Goal: Task Accomplishment & Management: Manage account settings

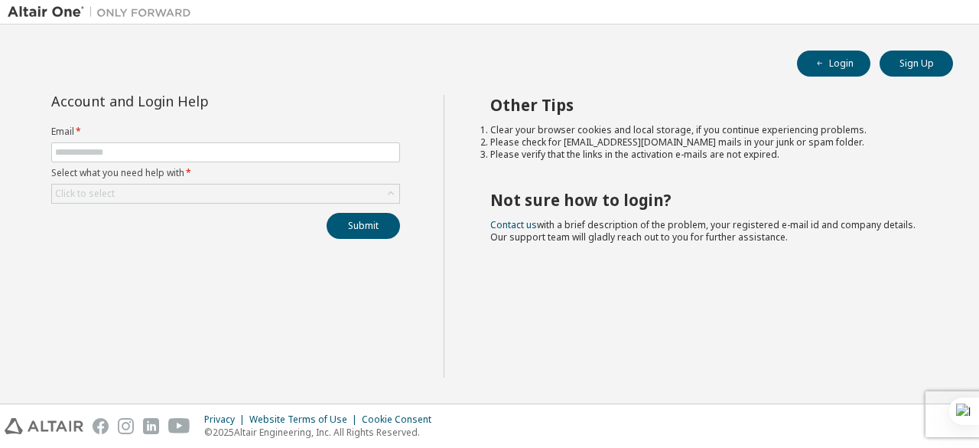
click at [184, 256] on div "Account and Login Help Email * Select what you need help with * Click to select…" at bounding box center [226, 236] width 436 height 282
click at [80, 146] on input "text" at bounding box center [225, 152] width 341 height 12
type input "**********"
click at [84, 195] on div "Click to select" at bounding box center [85, 193] width 60 height 12
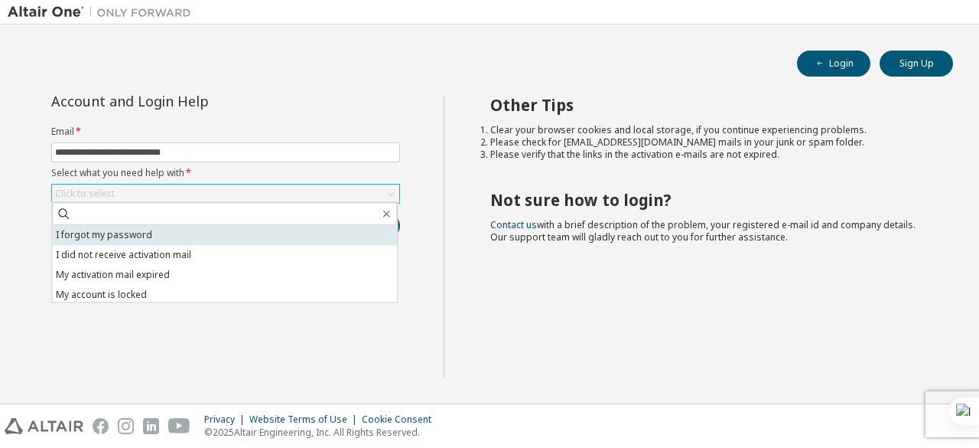
click at [93, 236] on li "I forgot my password" at bounding box center [224, 235] width 345 height 20
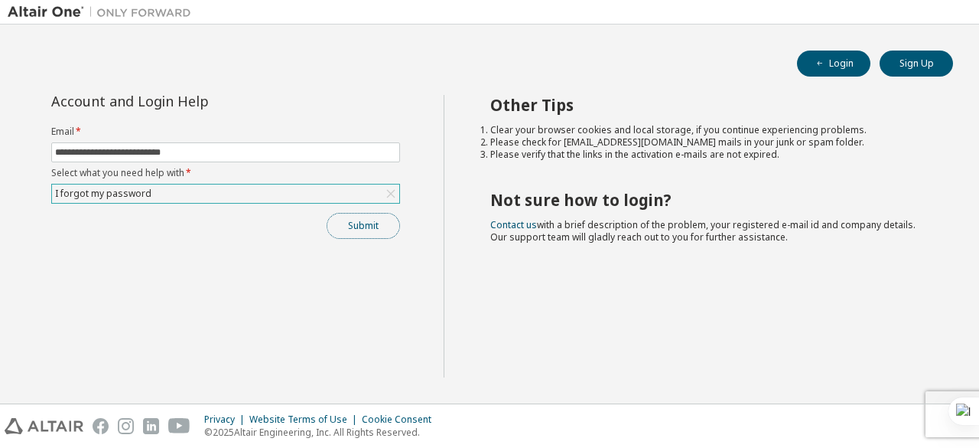
click at [351, 222] on button "Submit" at bounding box center [363, 226] width 73 height 26
click at [348, 221] on button "Submit" at bounding box center [363, 226] width 73 height 26
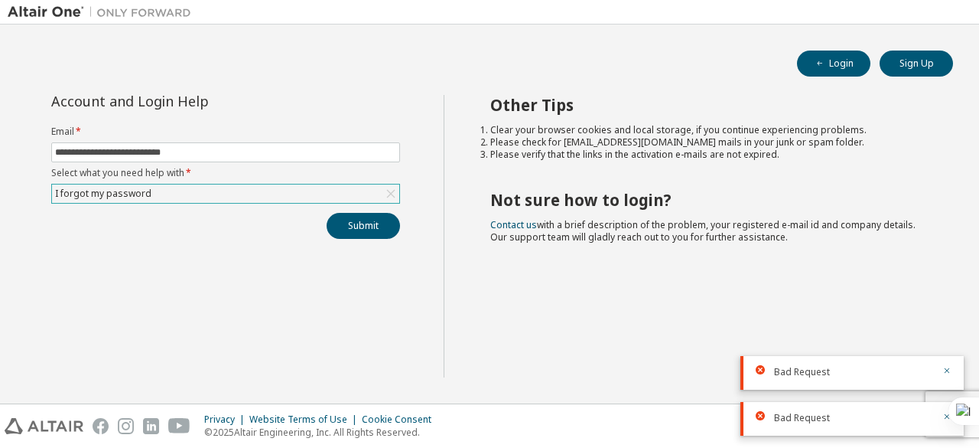
click at [283, 199] on div "I forgot my password" at bounding box center [225, 193] width 347 height 18
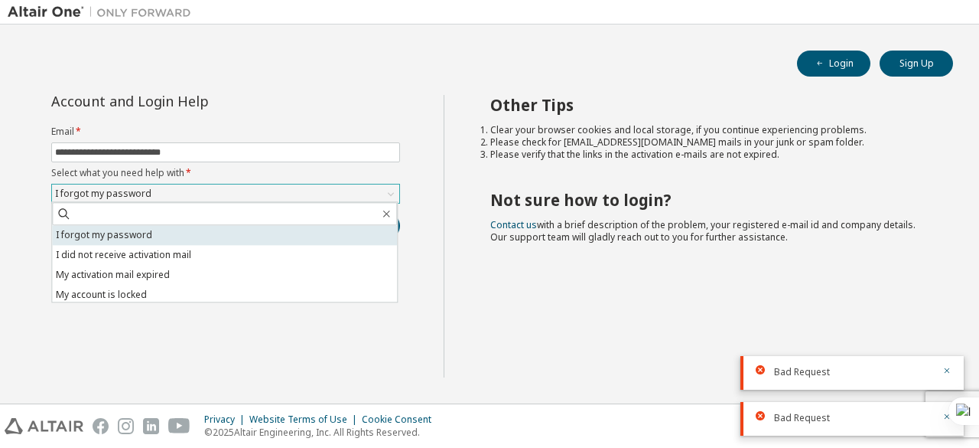
click at [121, 236] on li "I forgot my password" at bounding box center [224, 235] width 345 height 20
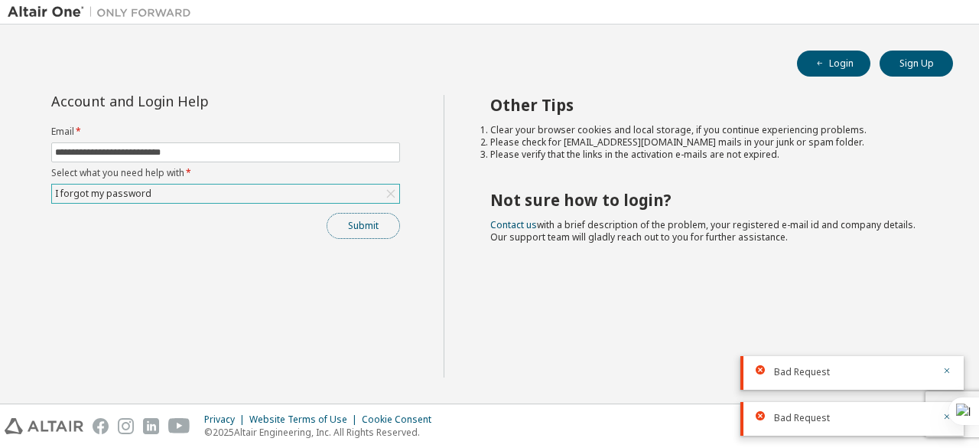
click at [361, 223] on button "Submit" at bounding box center [363, 226] width 73 height 26
click at [376, 219] on button "Submit" at bounding box center [363, 226] width 73 height 26
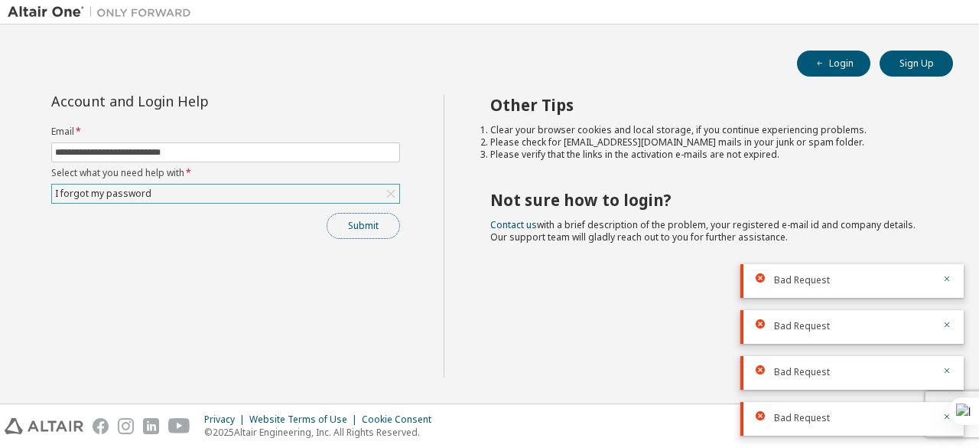
click at [378, 227] on button "Submit" at bounding box center [363, 226] width 73 height 26
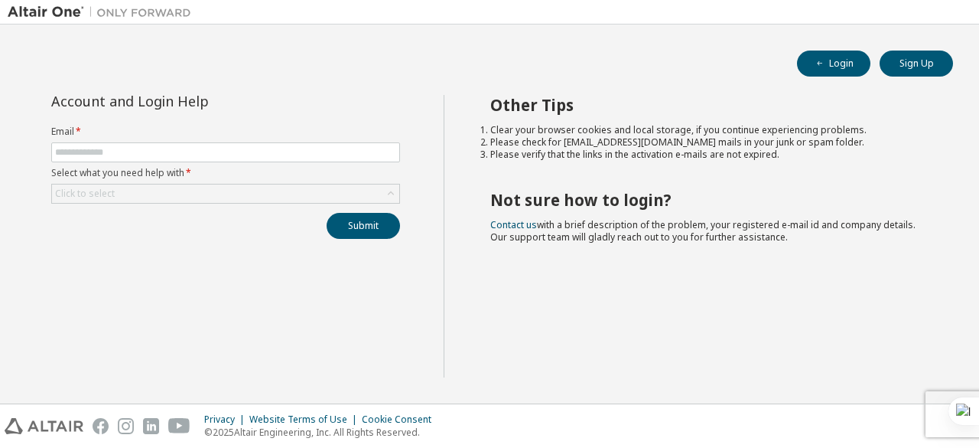
click at [165, 143] on span at bounding box center [225, 152] width 349 height 20
click at [154, 152] on input "text" at bounding box center [225, 152] width 341 height 12
click at [137, 154] on input "**********" at bounding box center [225, 152] width 341 height 12
type input "**********"
click at [130, 189] on div "Click to select" at bounding box center [225, 193] width 347 height 18
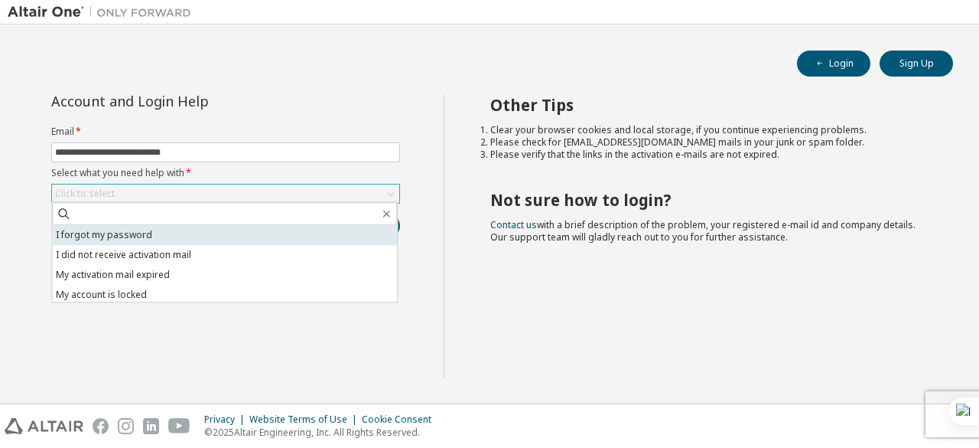
click at [103, 238] on li "I forgot my password" at bounding box center [224, 235] width 345 height 20
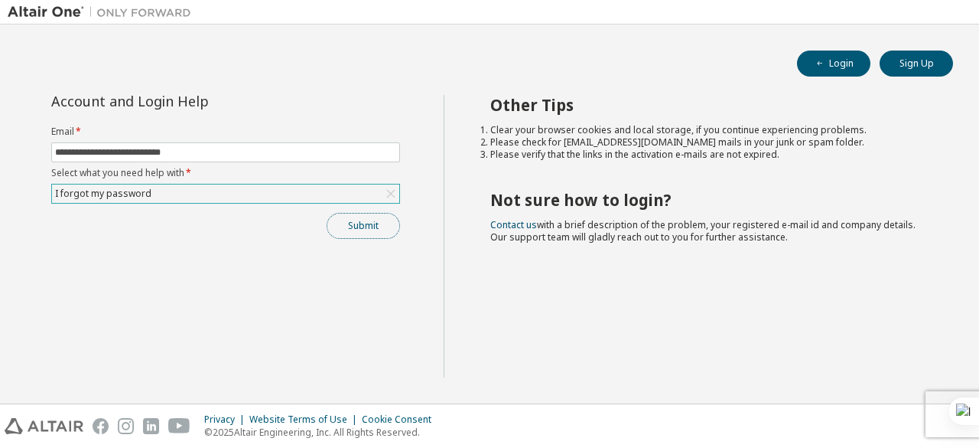
click at [363, 226] on button "Submit" at bounding box center [363, 226] width 73 height 26
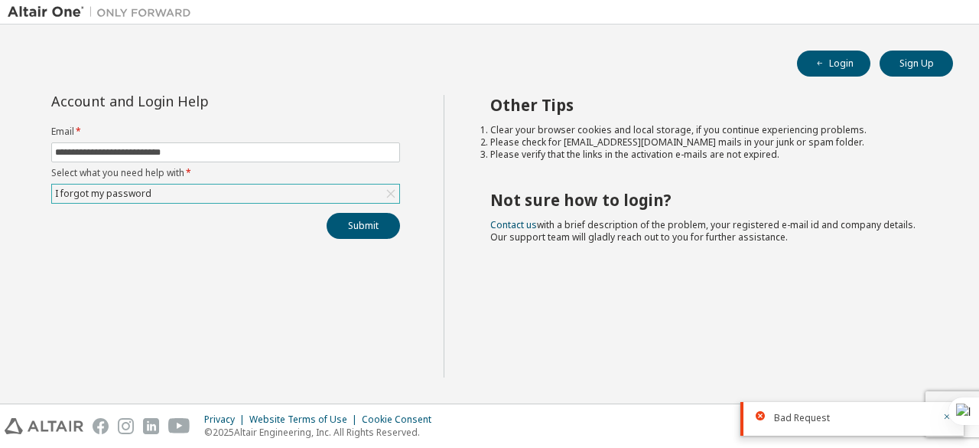
click at [799, 419] on span "Bad Request" at bounding box center [802, 418] width 56 height 12
click at [373, 213] on button "Submit" at bounding box center [363, 226] width 73 height 26
